Goal: Information Seeking & Learning: Learn about a topic

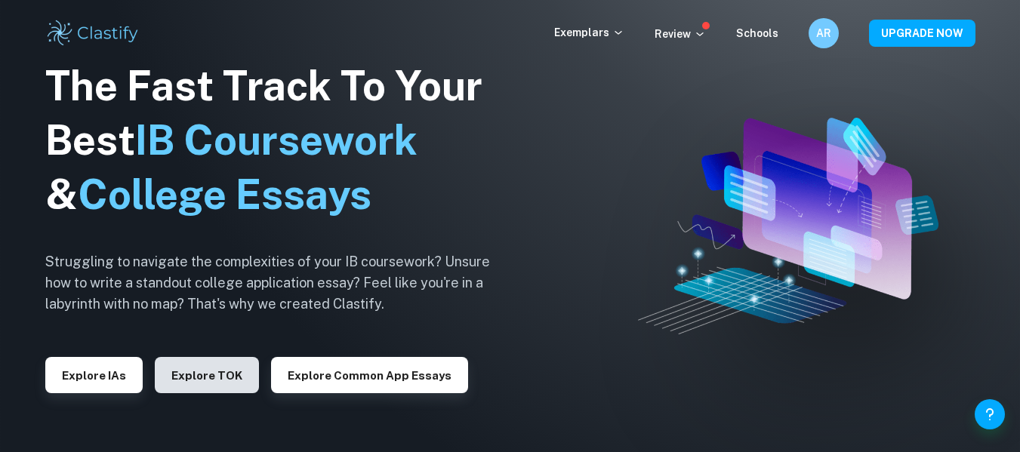
click at [189, 374] on button "Explore TOK" at bounding box center [207, 375] width 104 height 36
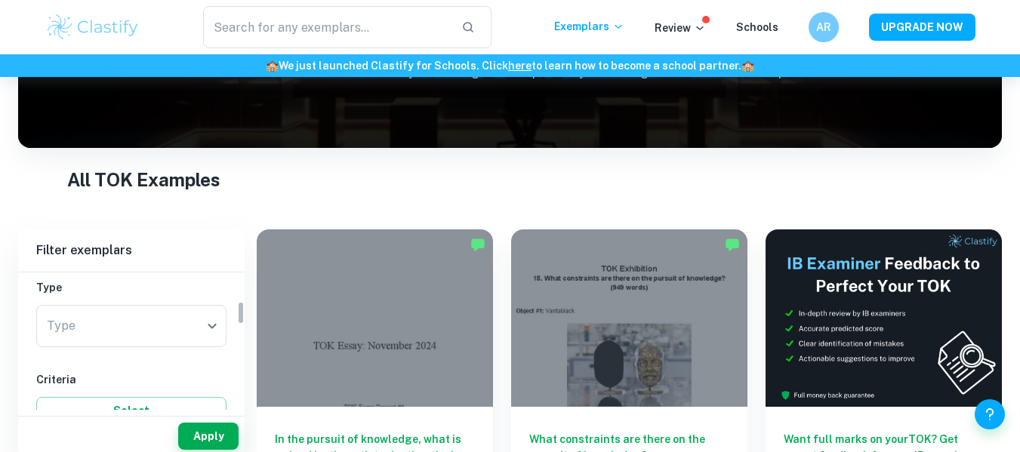
scroll to position [168, 0]
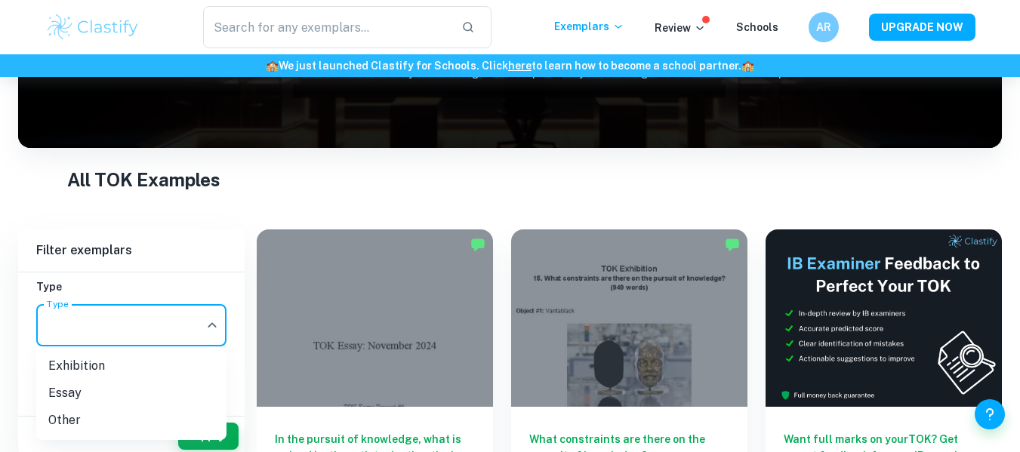
click at [188, 319] on body "We value your privacy We use cookies to enhance your browsing experience, serve…" at bounding box center [510, 98] width 1020 height 452
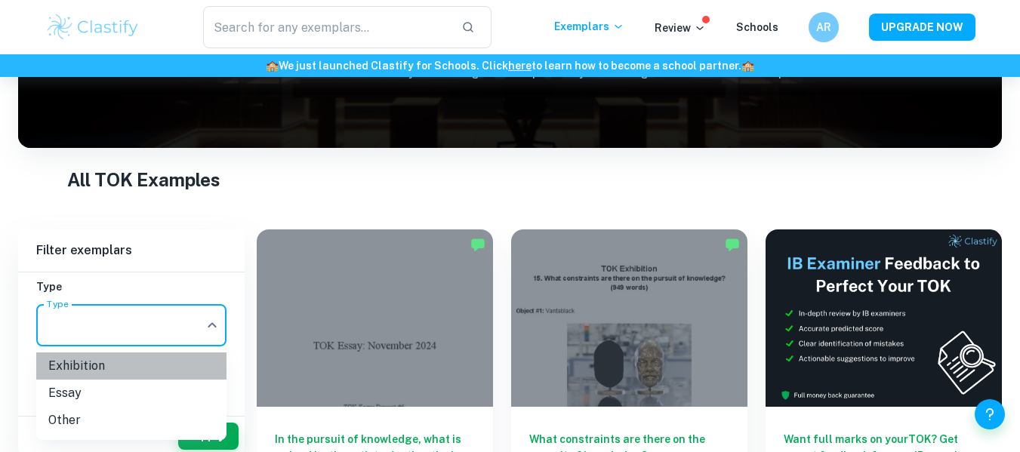
click at [89, 369] on li "Exhibition" at bounding box center [131, 366] width 190 height 27
type input "Exhibition"
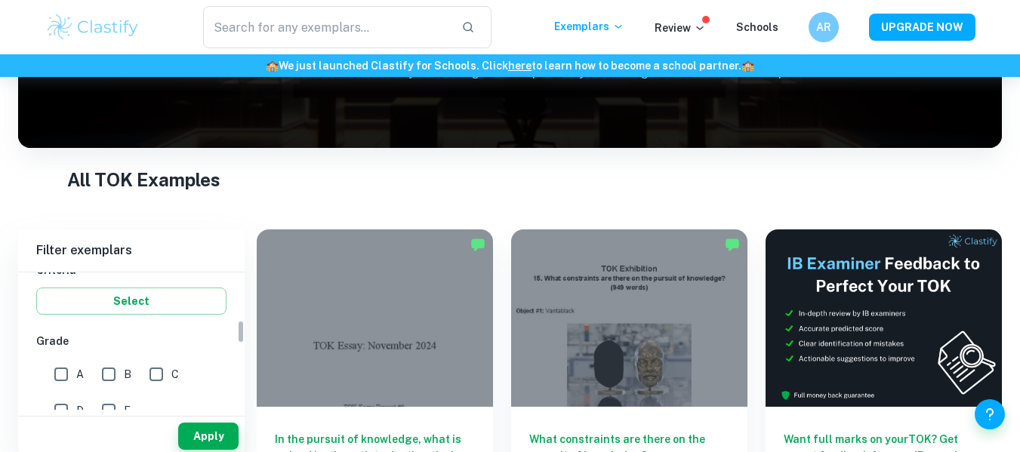
scroll to position [278, 0]
click at [134, 301] on button "Select" at bounding box center [131, 299] width 190 height 27
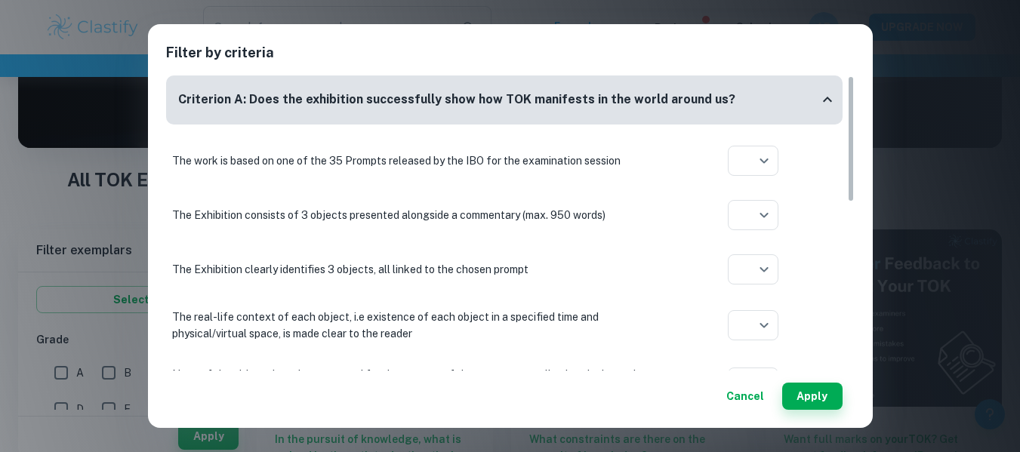
click at [902, 264] on div "Filter by criteria Criterion A: Does the exhibition successfully show how TOK m…" at bounding box center [510, 226] width 1020 height 452
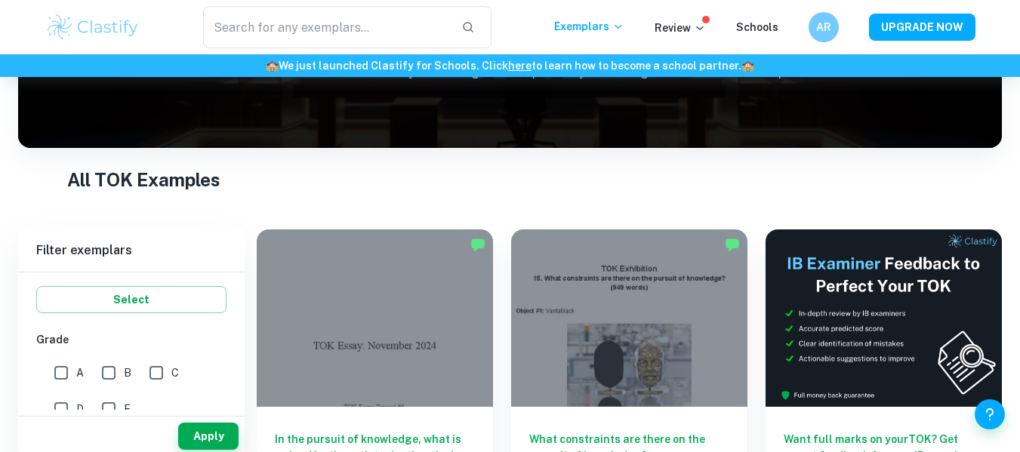
click at [59, 375] on input "A" at bounding box center [61, 373] width 30 height 30
checkbox input "true"
click at [205, 437] on button "Apply" at bounding box center [208, 436] width 60 height 27
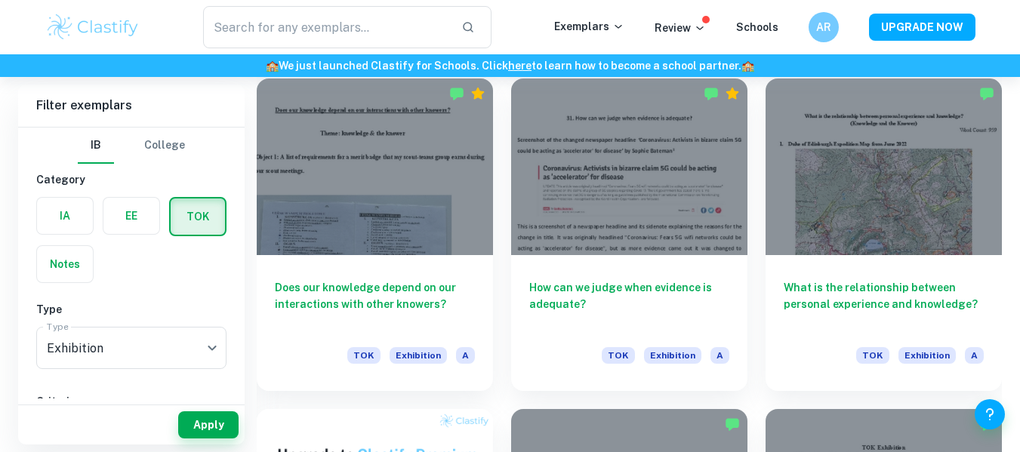
scroll to position [763, 0]
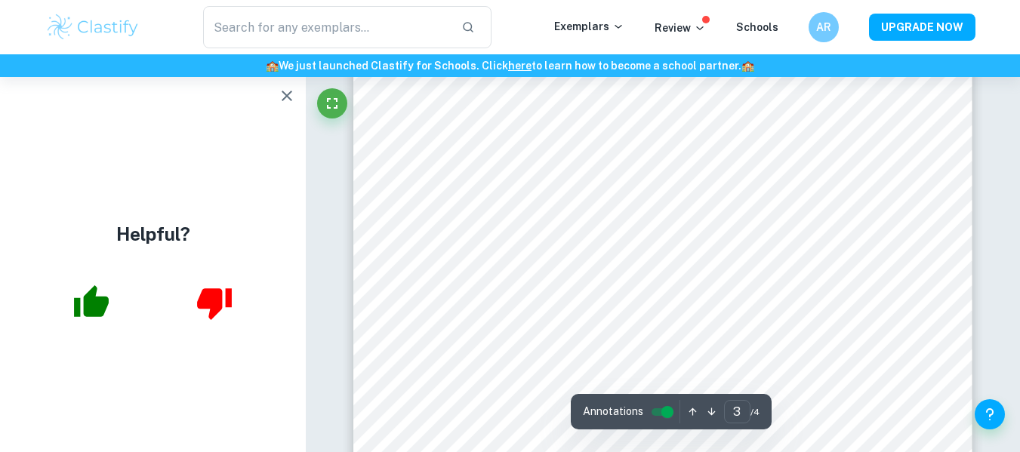
scroll to position [1797, 0]
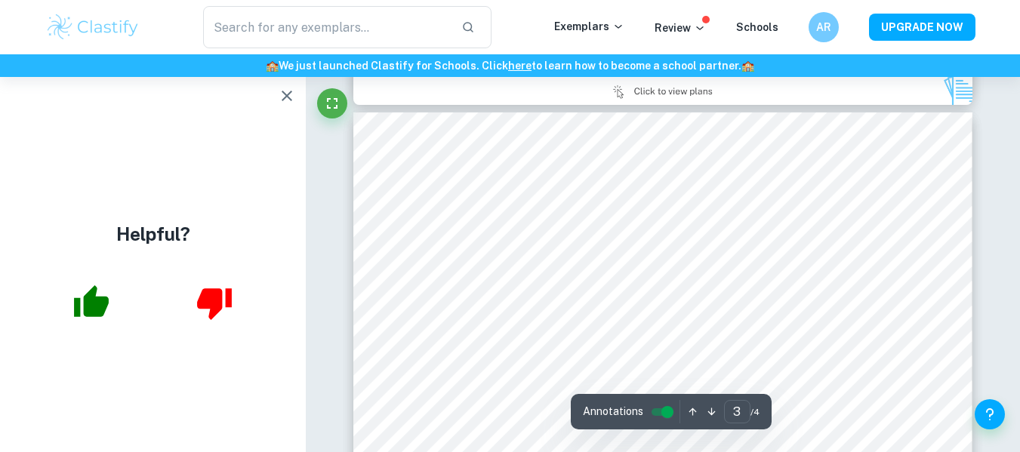
click at [288, 103] on icon "button" at bounding box center [287, 96] width 18 height 18
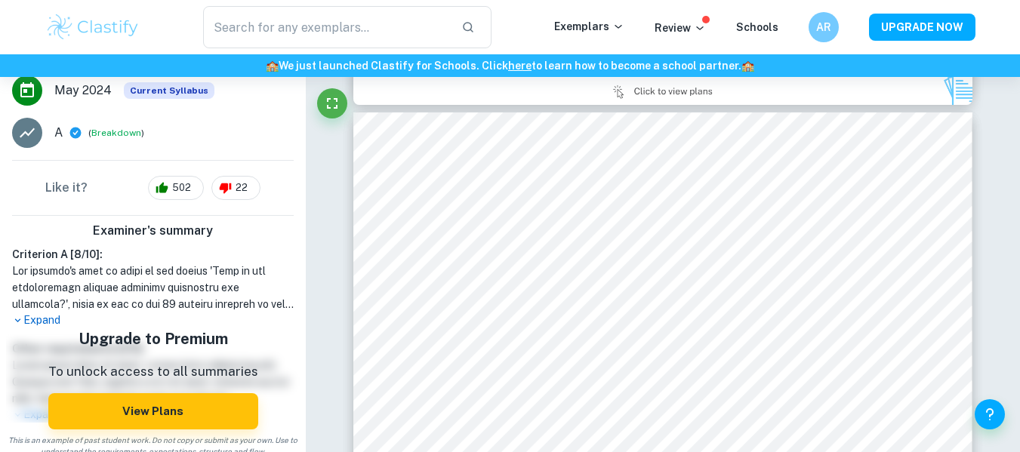
scroll to position [278, 0]
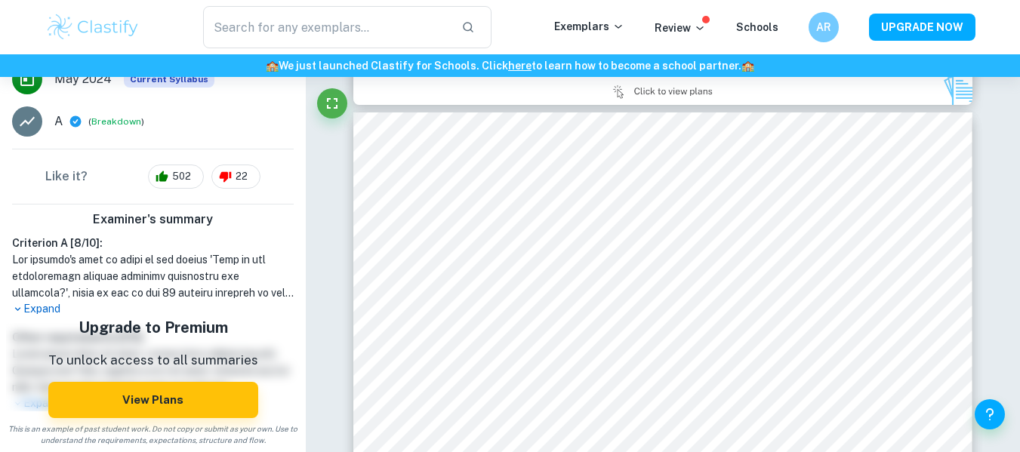
click at [54, 309] on p "Expand" at bounding box center [153, 309] width 282 height 16
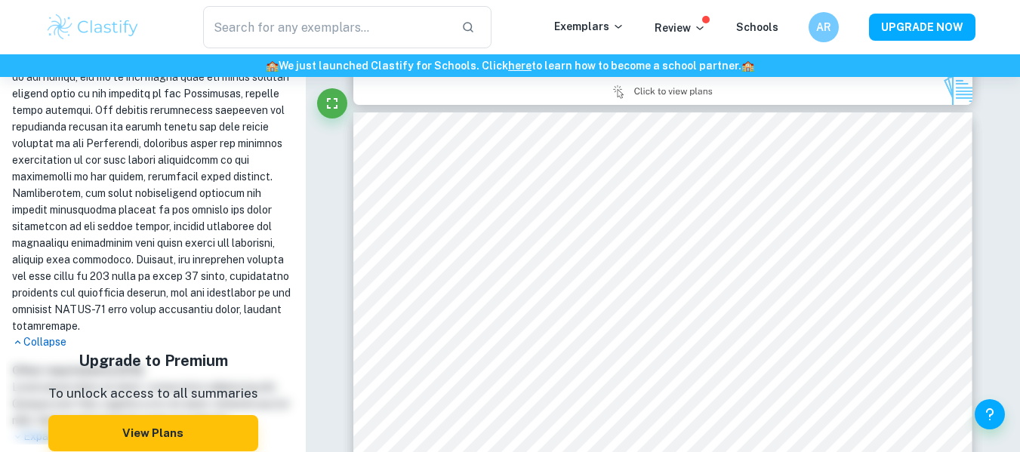
scroll to position [611, 0]
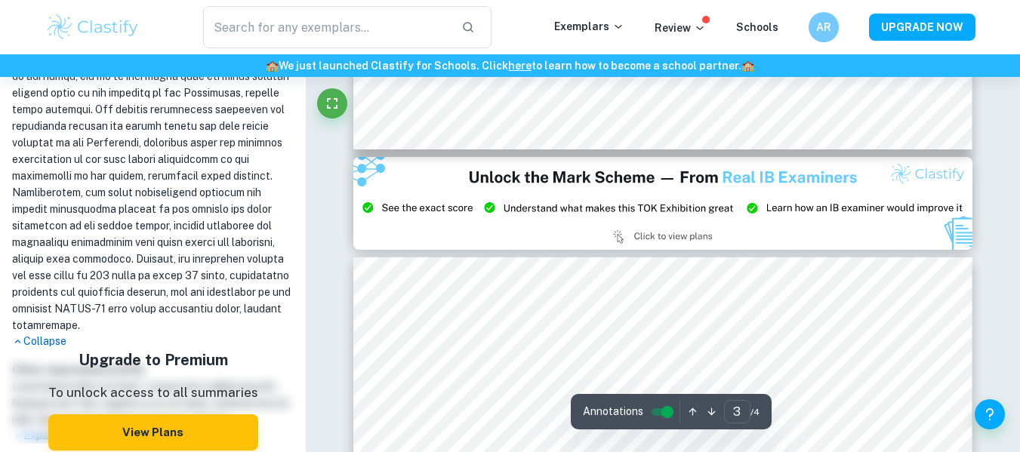
type input "2"
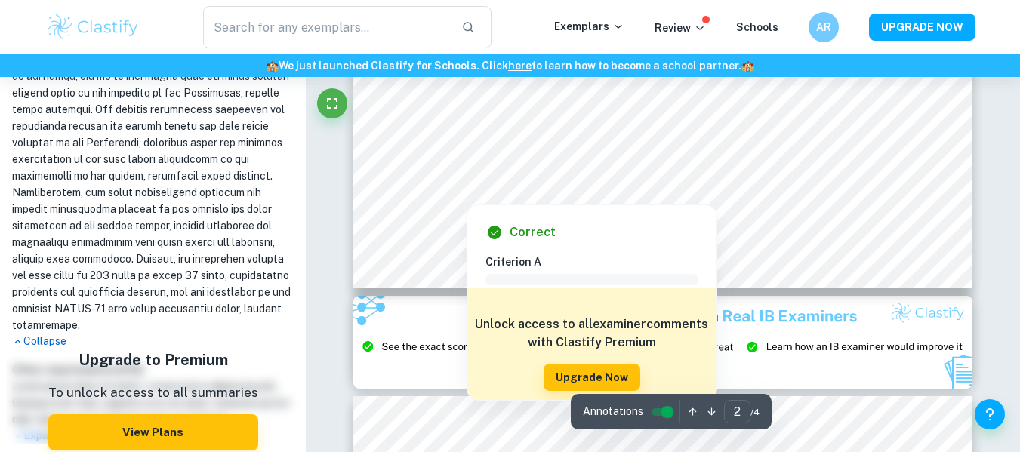
scroll to position [1512, 0]
